Goal: Task Accomplishment & Management: Complete application form

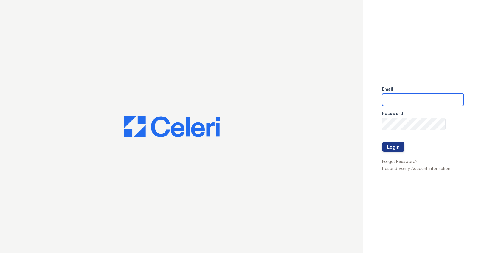
click at [418, 102] on input "email" at bounding box center [423, 100] width 82 height 13
type input "paystubs@stlcitywide.com"
drag, startPoint x: 387, startPoint y: 147, endPoint x: 384, endPoint y: 144, distance: 4.0
click at [387, 147] on button "Login" at bounding box center [393, 147] width 22 height 10
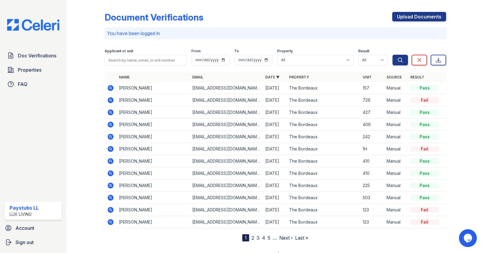
click at [319, 16] on div "Document Verifications Upload Documents" at bounding box center [275, 19] width 341 height 15
click at [411, 18] on link "Upload Documents" at bounding box center [419, 17] width 54 height 10
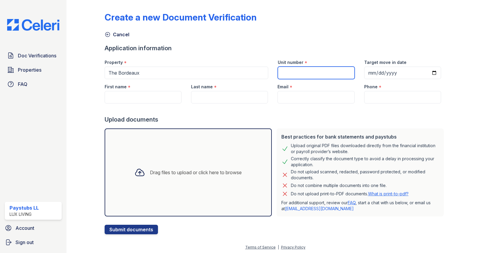
click at [310, 76] on input "Unit number" at bounding box center [316, 73] width 77 height 13
type input "123"
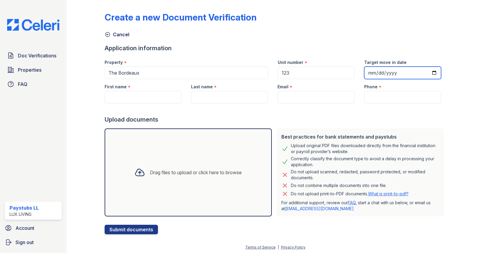
click at [378, 74] on input "Target move in date" at bounding box center [402, 73] width 77 height 13
click at [427, 73] on input "Target move in date" at bounding box center [402, 73] width 77 height 13
click at [430, 73] on input "Target move in date" at bounding box center [402, 73] width 77 height 13
type input "[DATE]"
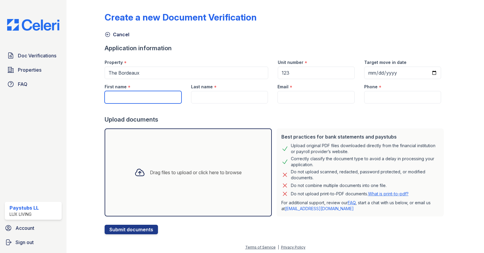
click at [133, 100] on input "First name" at bounding box center [143, 97] width 77 height 13
type input "ç"
paste input "[PERSON_NAME]"
click at [148, 99] on input "[PERSON_NAME]" at bounding box center [143, 97] width 77 height 13
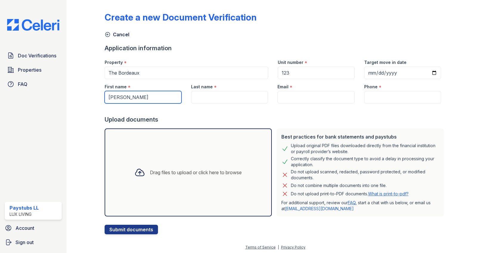
type input "[PERSON_NAME]"
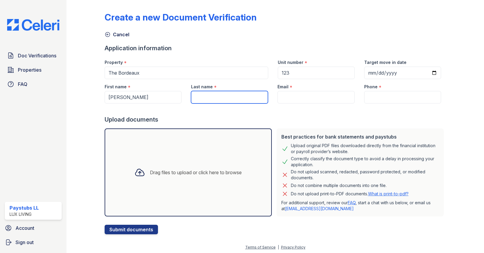
click at [217, 97] on input "Last name" at bounding box center [229, 97] width 77 height 13
paste input "[PERSON_NAME]"
type input "[PERSON_NAME]"
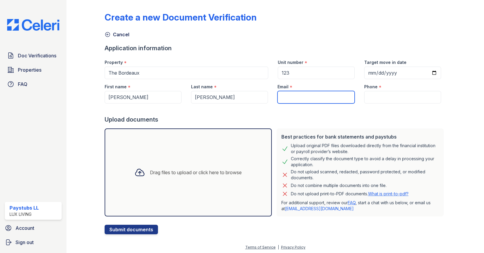
click at [310, 96] on input "Email" at bounding box center [315, 97] width 77 height 13
type input "[EMAIL_ADDRESS][DOMAIN_NAME]"
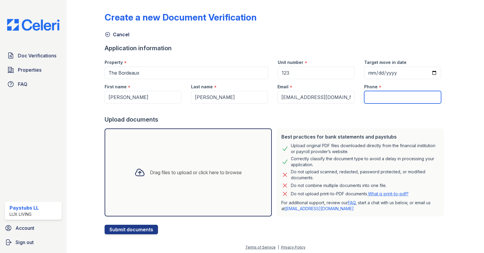
click at [393, 103] on input "Phone" at bounding box center [402, 97] width 77 height 13
type input "3145903998"
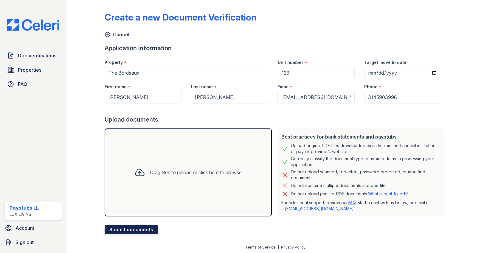
click at [116, 231] on button "Submit documents" at bounding box center [131, 230] width 53 height 10
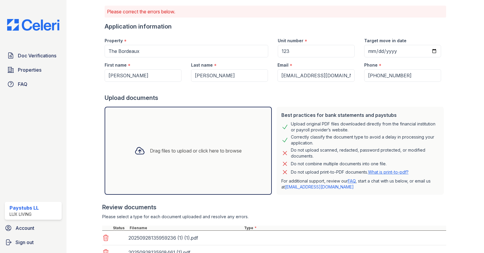
scroll to position [106, 0]
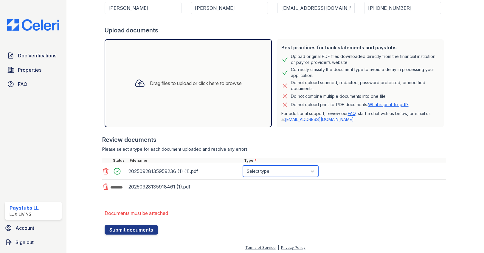
click at [259, 173] on select "Select type Paystub Bank Statement Offer Letter Tax Documents Benefit Award Let…" at bounding box center [280, 171] width 75 height 11
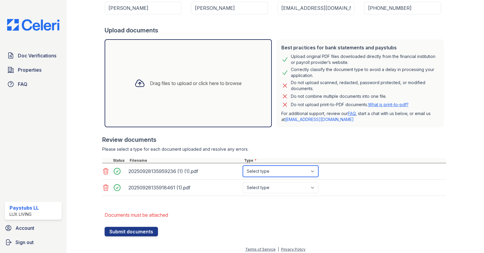
select select "paystub"
click at [243, 166] on select "Select type Paystub Bank Statement Offer Letter Tax Documents Benefit Award Let…" at bounding box center [280, 171] width 75 height 11
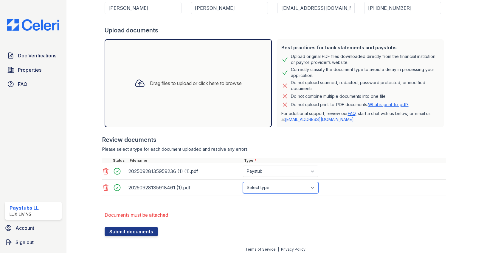
click at [263, 188] on select "Select type Paystub Bank Statement Offer Letter Tax Documents Benefit Award Let…" at bounding box center [280, 187] width 75 height 11
select select "paystub"
click at [243, 182] on select "Select type Paystub Bank Statement Offer Letter Tax Documents Benefit Award Let…" at bounding box center [280, 187] width 75 height 11
click at [336, 220] on li "Documents must be attached" at bounding box center [275, 215] width 341 height 12
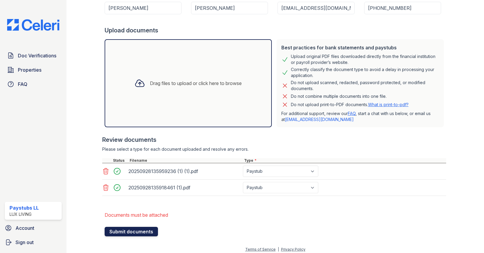
click at [125, 233] on button "Submit documents" at bounding box center [131, 232] width 53 height 10
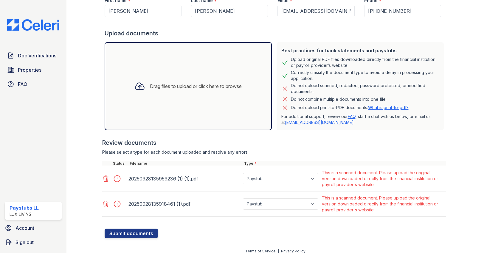
scroll to position [108, 0]
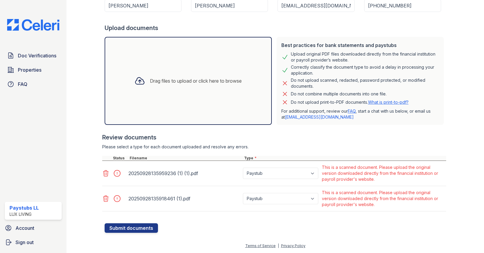
click at [223, 216] on div at bounding box center [274, 215] width 344 height 6
